Goal: Transaction & Acquisition: Book appointment/travel/reservation

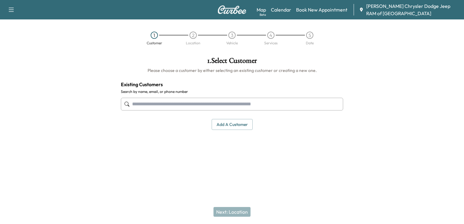
click at [186, 101] on input "text" at bounding box center [232, 104] width 222 height 13
paste input "**********"
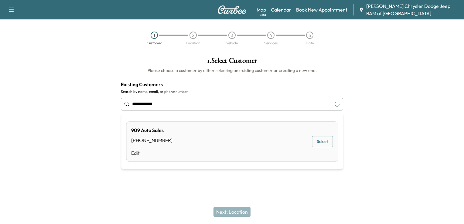
type input "**********"
click at [190, 102] on input "**********" at bounding box center [232, 104] width 222 height 13
click at [325, 145] on button "Select" at bounding box center [322, 141] width 21 height 11
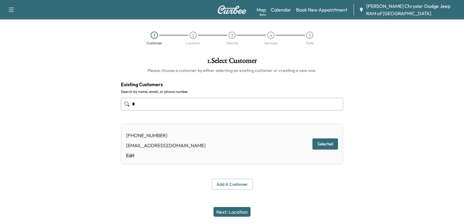
click at [234, 213] on button "Next: Location" at bounding box center [232, 212] width 37 height 10
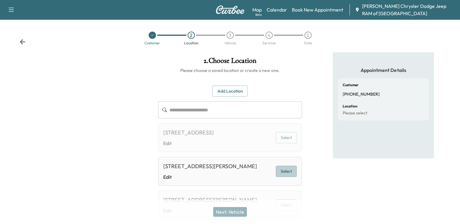
click at [291, 177] on button "Select" at bounding box center [286, 171] width 21 height 11
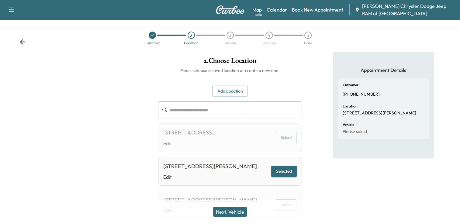
click at [230, 214] on button "Next: Vehicle" at bounding box center [230, 212] width 34 height 10
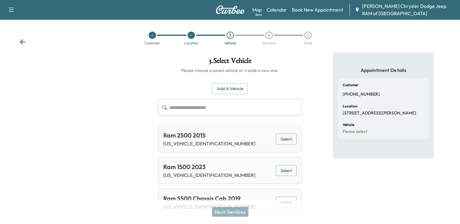
click at [224, 105] on input "text" at bounding box center [235, 107] width 132 height 17
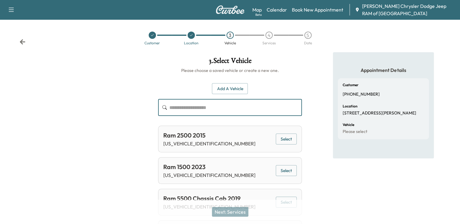
paste input "**********"
click at [235, 214] on div "Next: Services" at bounding box center [230, 212] width 460 height 24
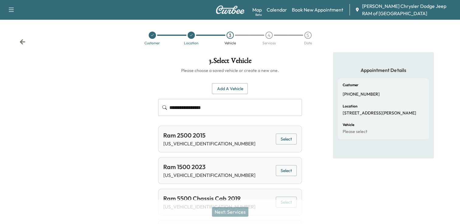
click at [222, 108] on input "**********" at bounding box center [235, 107] width 132 height 17
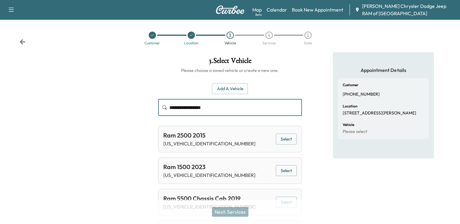
click at [222, 108] on input "**********" at bounding box center [235, 107] width 132 height 17
paste input "text"
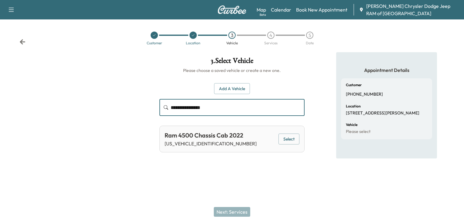
type input "**********"
click at [288, 139] on button "Select" at bounding box center [289, 139] width 21 height 11
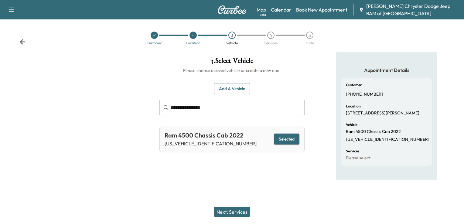
click at [233, 211] on button "Next: Services" at bounding box center [232, 212] width 36 height 10
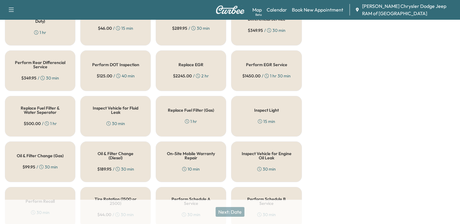
scroll to position [167, 0]
click at [120, 64] on h5 "Perform DOT Inspection" at bounding box center [115, 64] width 47 height 4
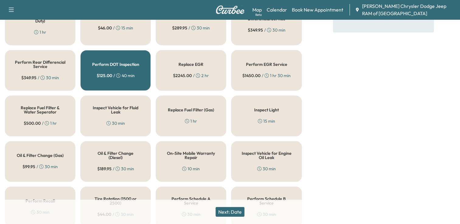
click at [232, 214] on button "Next: Date" at bounding box center [229, 212] width 29 height 10
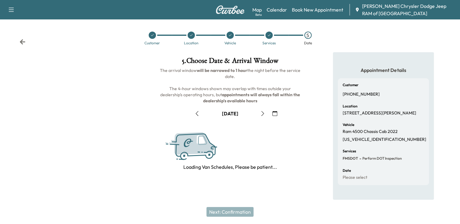
scroll to position [79, 0]
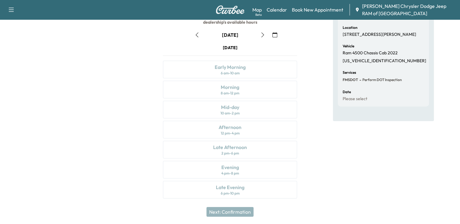
click at [197, 34] on icon "button" at bounding box center [196, 35] width 5 height 5
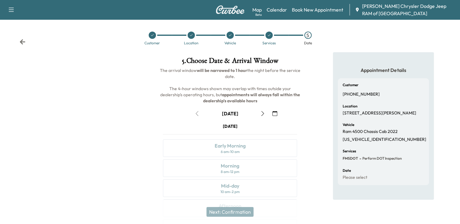
scroll to position [0, 0]
click at [261, 112] on icon "button" at bounding box center [262, 113] width 5 height 5
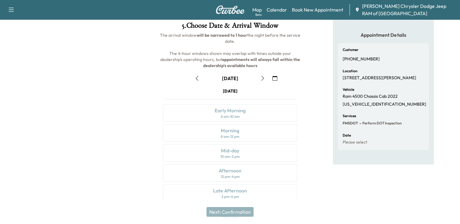
scroll to position [35, 0]
click at [259, 79] on button "button" at bounding box center [262, 79] width 10 height 10
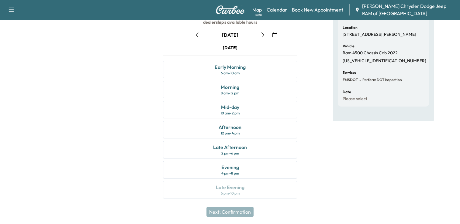
click at [199, 33] on icon "button" at bounding box center [196, 35] width 5 height 5
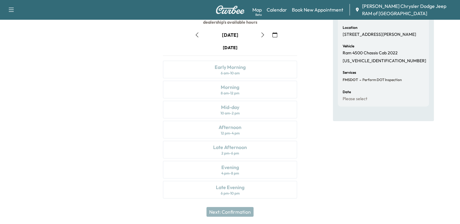
click at [211, 127] on div "[DATE] Early Morning 6 am - 10 am Morning 8 am - 12 pm Mid-day 10 am - 2 pm Aft…" at bounding box center [229, 123] width 143 height 156
click at [228, 98] on div "[DATE] Early Morning 6 am - 10 am Morning 8 am - 12 pm Mid-day 10 am - 2 pm Aft…" at bounding box center [229, 123] width 143 height 156
click at [261, 36] on icon "button" at bounding box center [262, 35] width 5 height 5
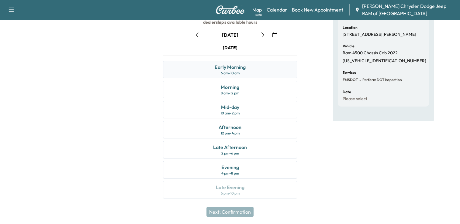
click at [224, 66] on div "Early Morning" at bounding box center [229, 66] width 31 height 7
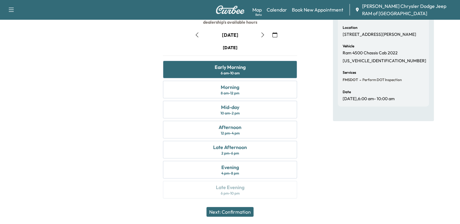
click at [241, 209] on button "Next: Confirmation" at bounding box center [229, 212] width 47 height 10
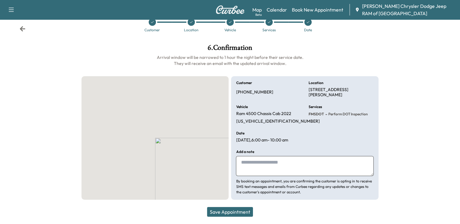
scroll to position [13, 0]
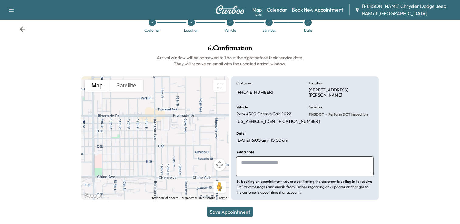
click at [228, 211] on button "Save Appointment" at bounding box center [230, 212] width 46 height 10
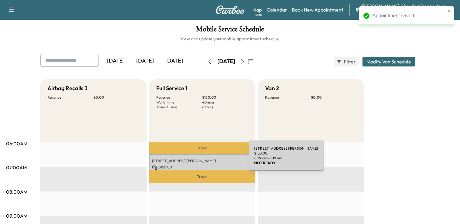
click at [203, 162] on p "[STREET_ADDRESS][PERSON_NAME]" at bounding box center [202, 161] width 100 height 5
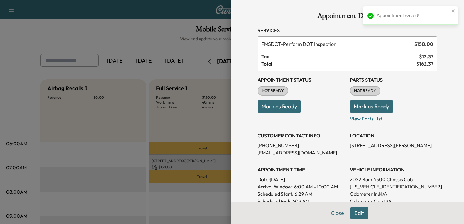
click at [284, 106] on button "Mark as Ready" at bounding box center [279, 107] width 43 height 12
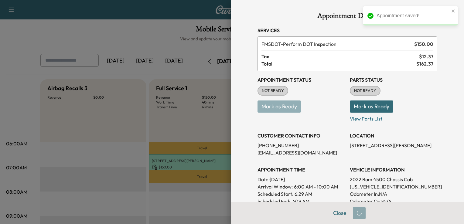
click at [354, 103] on button "Mark as Ready" at bounding box center [371, 107] width 43 height 12
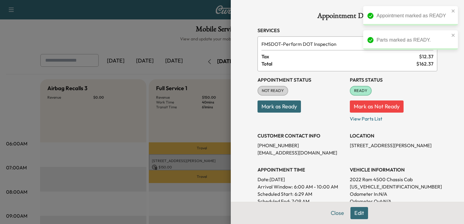
click at [192, 51] on div at bounding box center [232, 112] width 464 height 224
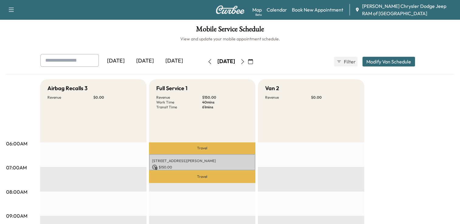
click at [204, 159] on p "[STREET_ADDRESS][PERSON_NAME]" at bounding box center [202, 161] width 100 height 5
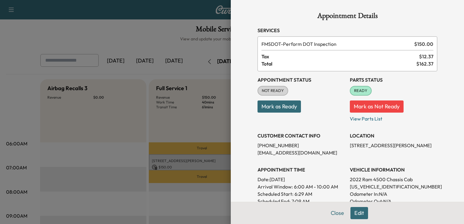
click at [355, 91] on span "READY" at bounding box center [361, 91] width 21 height 6
click at [363, 104] on button "Mark as Not Ready" at bounding box center [377, 107] width 54 height 12
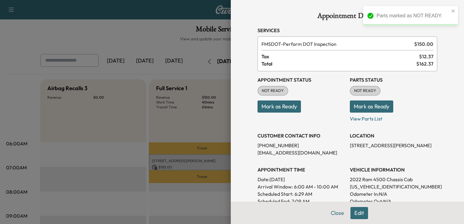
click at [218, 89] on div at bounding box center [232, 112] width 464 height 224
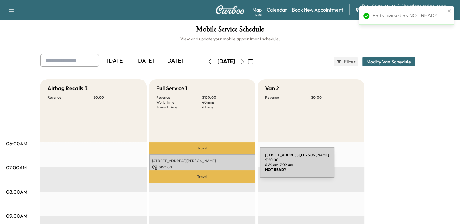
click at [214, 169] on p "$ 150.00" at bounding box center [202, 167] width 100 height 5
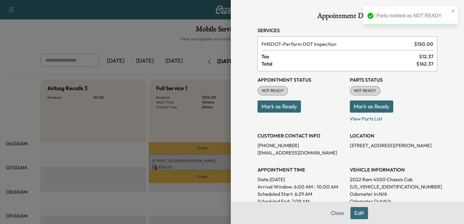
click at [276, 104] on button "Mark as Ready" at bounding box center [279, 107] width 43 height 12
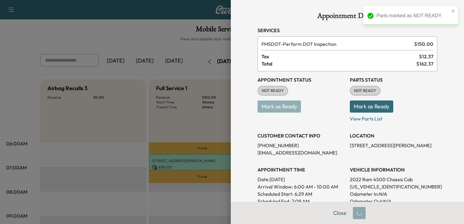
click at [363, 104] on button "Mark as Ready" at bounding box center [371, 107] width 43 height 12
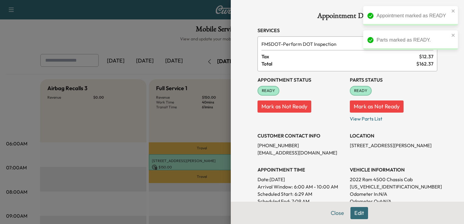
click at [180, 77] on div at bounding box center [232, 112] width 464 height 224
